Goal: Navigation & Orientation: Understand site structure

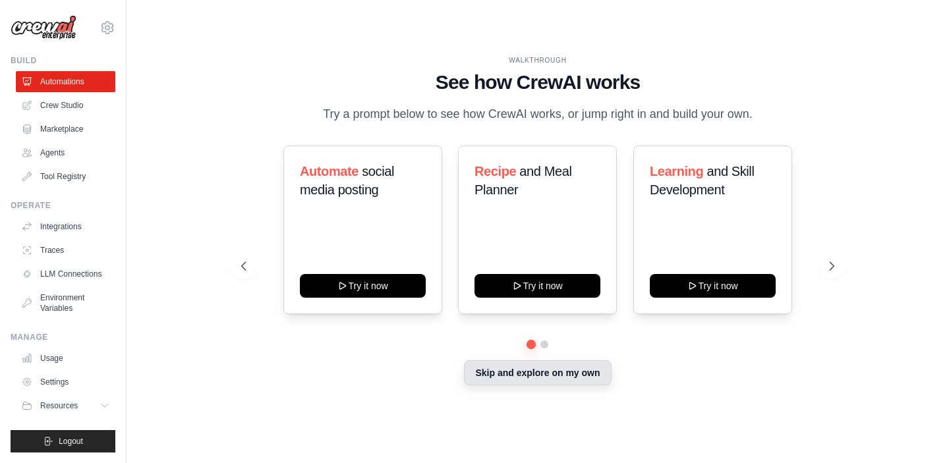
click at [507, 376] on button "Skip and explore on my own" at bounding box center [537, 372] width 147 height 25
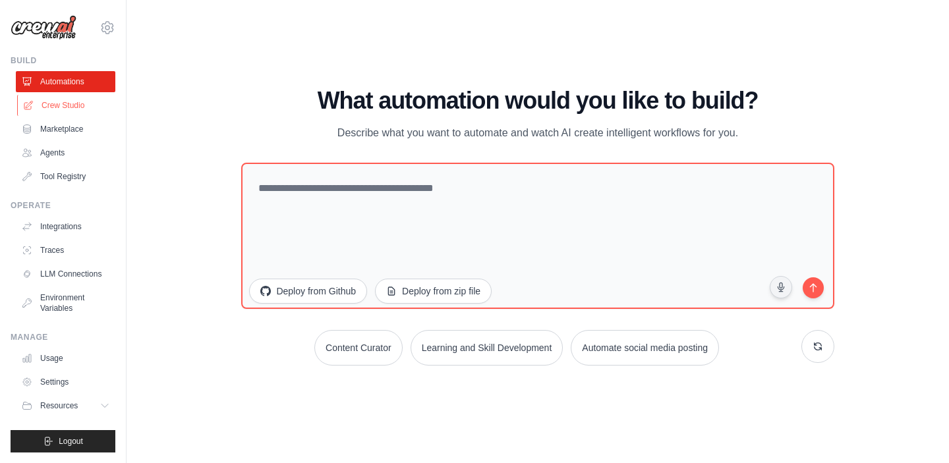
click at [61, 102] on link "Crew Studio" at bounding box center [66, 105] width 99 height 21
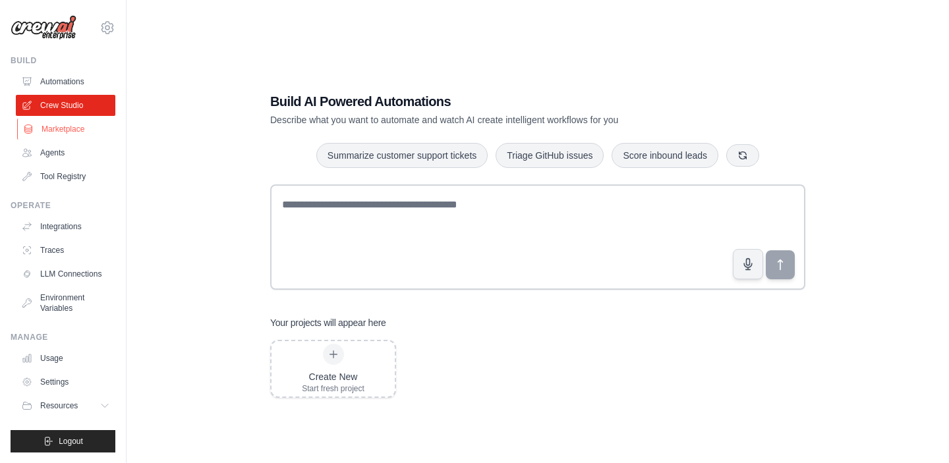
click at [65, 128] on link "Marketplace" at bounding box center [66, 129] width 99 height 21
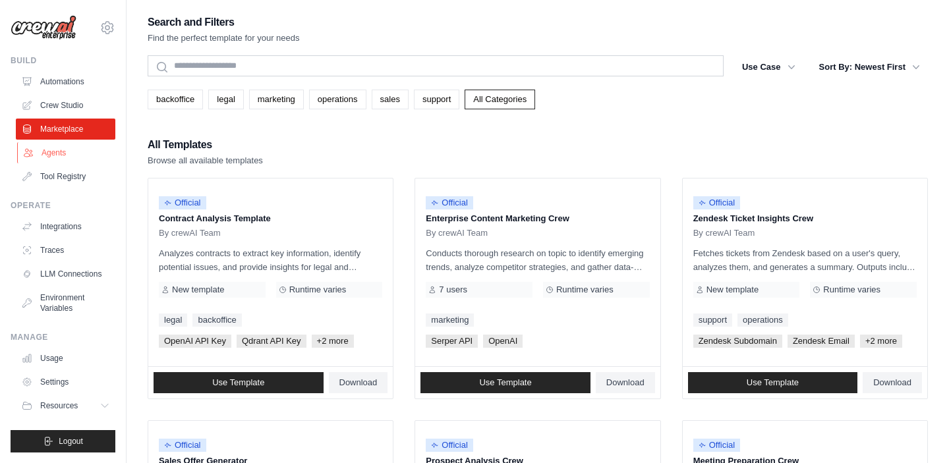
click at [67, 152] on link "Agents" at bounding box center [66, 152] width 99 height 21
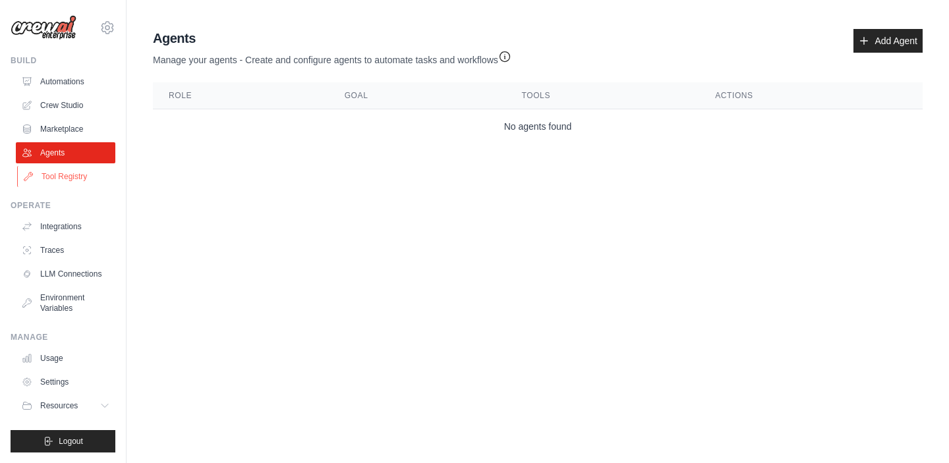
click at [67, 177] on link "Tool Registry" at bounding box center [66, 176] width 99 height 21
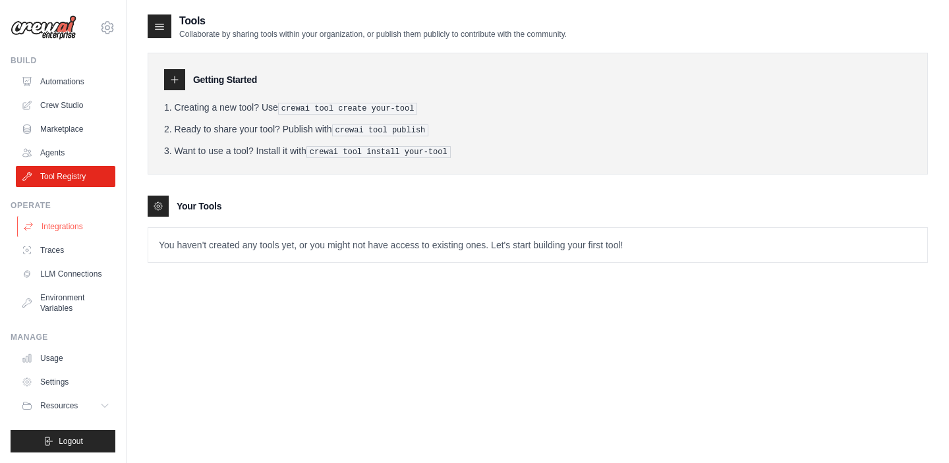
click at [63, 229] on link "Integrations" at bounding box center [66, 226] width 99 height 21
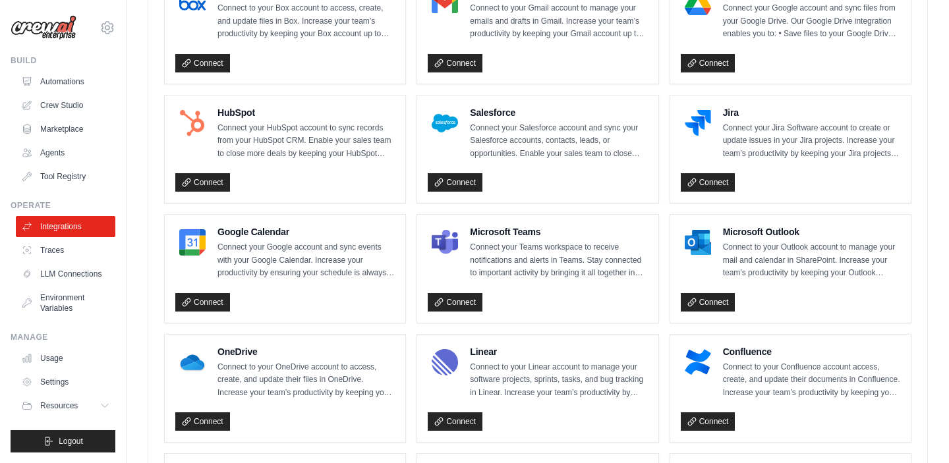
scroll to position [456, 0]
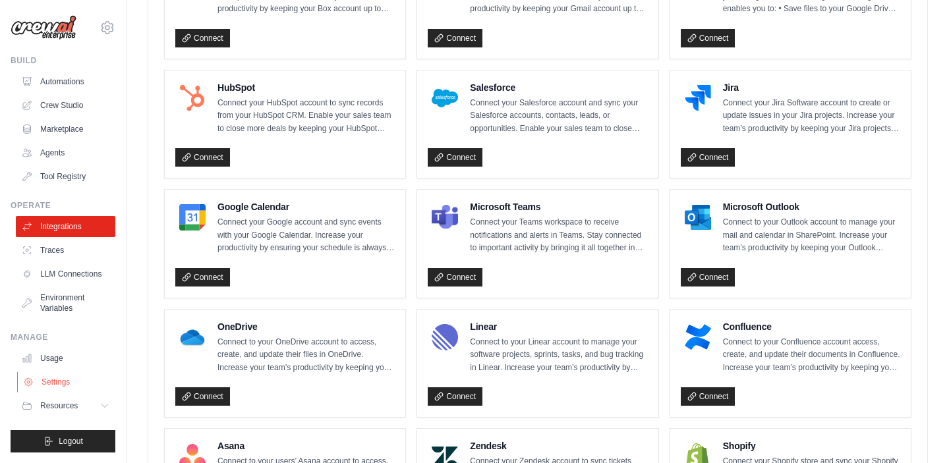
click at [52, 378] on link "Settings" at bounding box center [66, 382] width 99 height 21
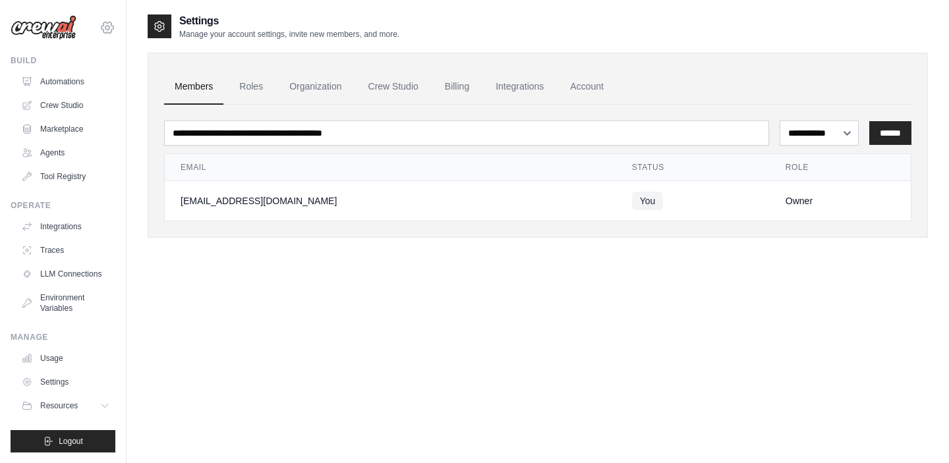
click at [105, 28] on icon at bounding box center [107, 28] width 4 height 4
click at [91, 85] on link "Settings" at bounding box center [107, 89] width 116 height 24
